Goal: Transaction & Acquisition: Purchase product/service

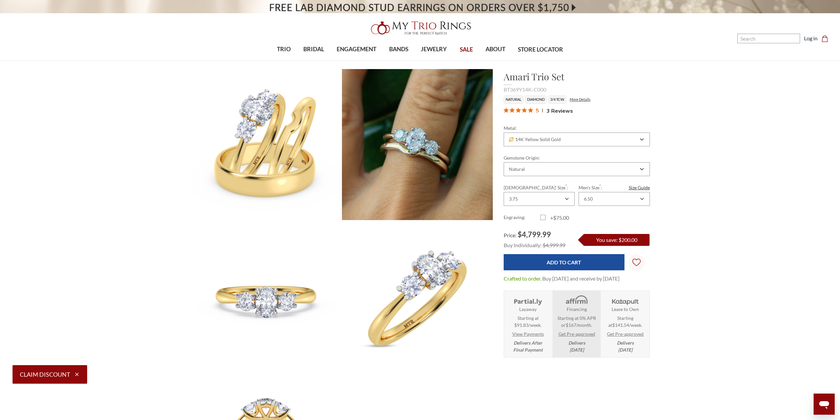
scroll to position [294, 455]
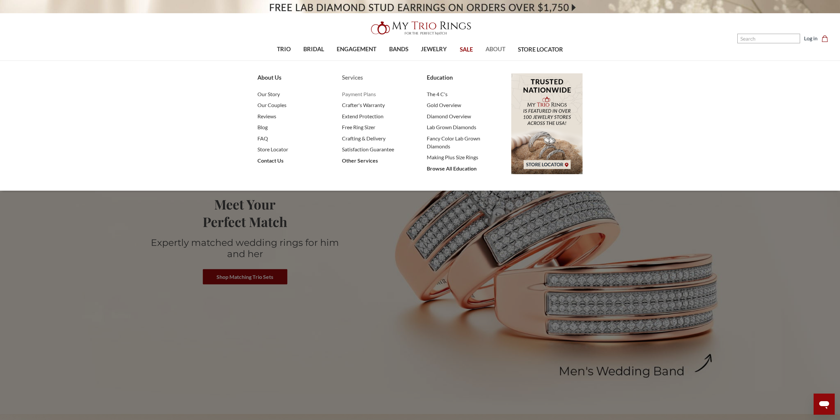
click at [359, 96] on span "Payment Plans" at bounding box center [377, 94] width 71 height 8
